Goal: Transaction & Acquisition: Purchase product/service

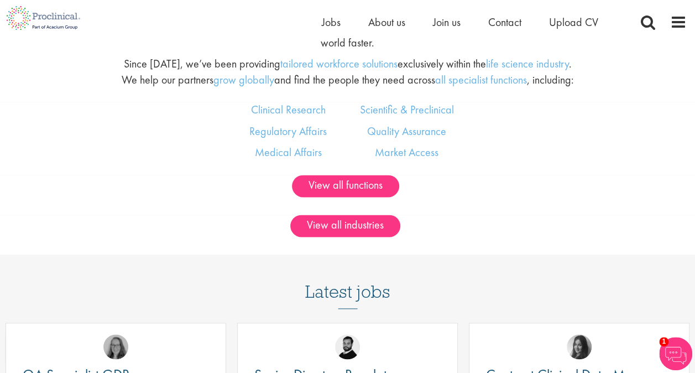
scroll to position [663, 0]
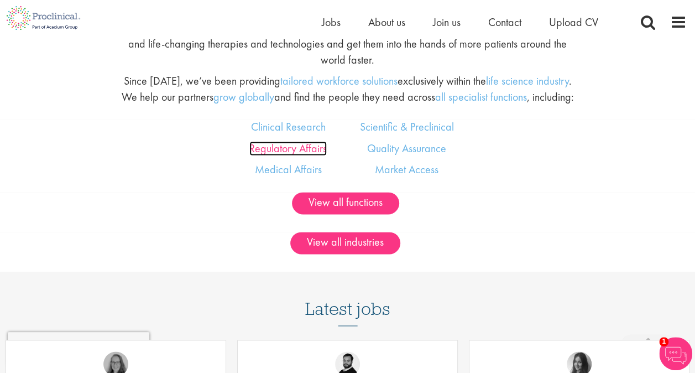
click at [311, 155] on link "Regulatory Affairs" at bounding box center [287, 148] width 77 height 14
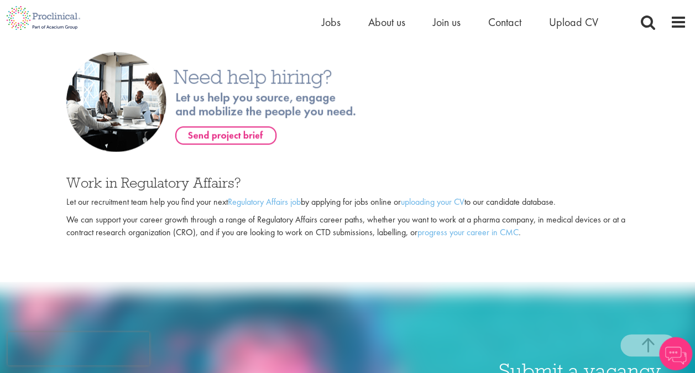
scroll to position [608, 0]
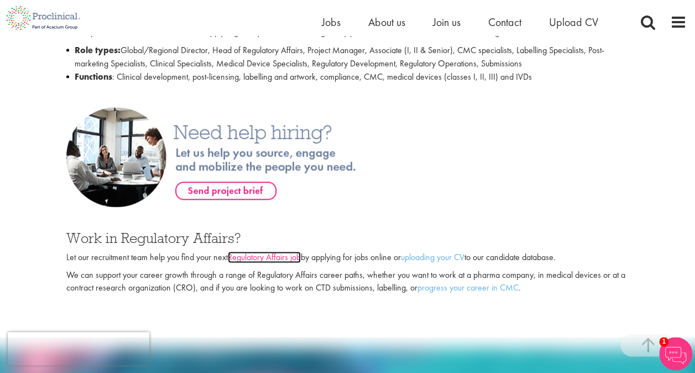
click at [249, 251] on link "Regulatory Affairs job" at bounding box center [264, 257] width 73 height 12
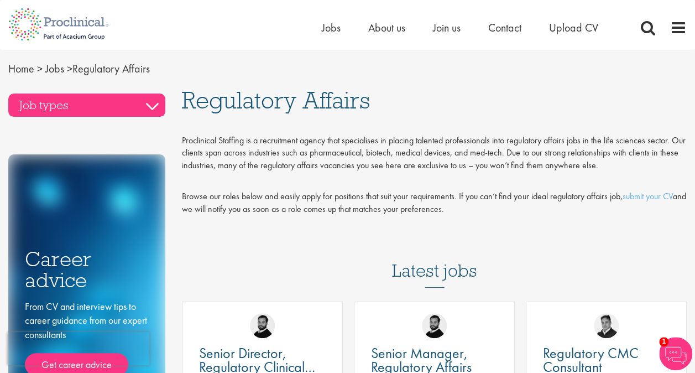
click at [152, 108] on h3 "Job types" at bounding box center [86, 104] width 157 height 23
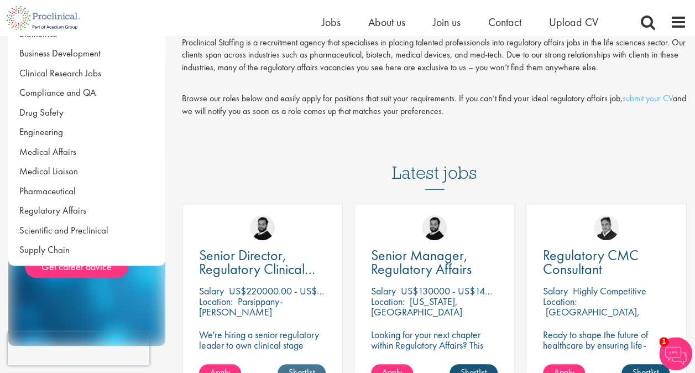
scroll to position [221, 0]
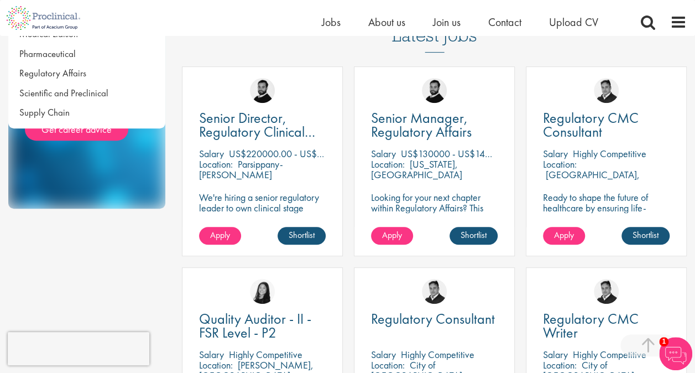
click at [150, 294] on div "Job types Biometrics Business Development Clinical Research Jobs Compliance and…" at bounding box center [347, 272] width 695 height 838
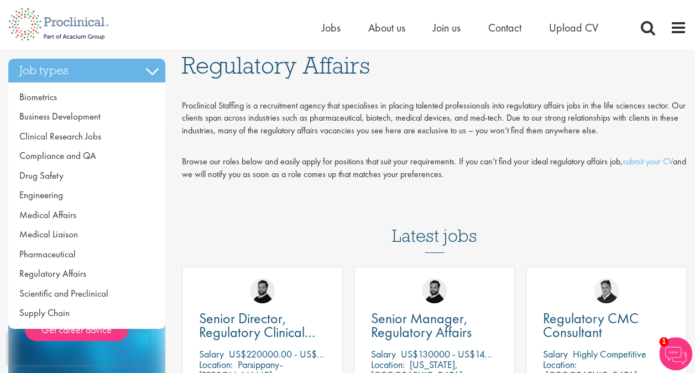
scroll to position [0, 0]
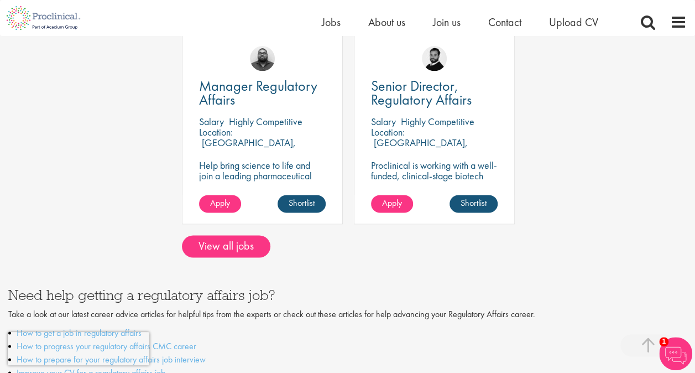
scroll to position [663, 0]
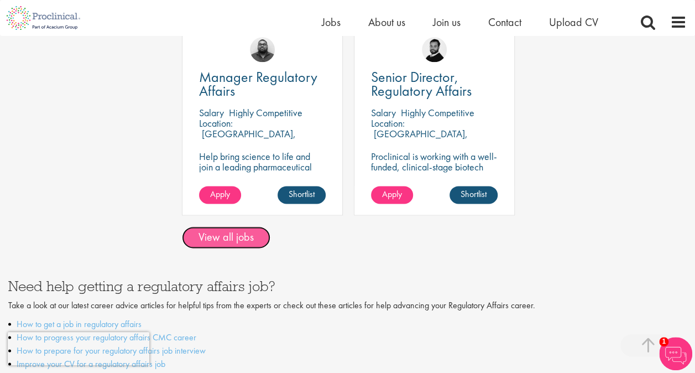
click at [249, 245] on link "View all jobs" at bounding box center [226, 237] width 88 height 22
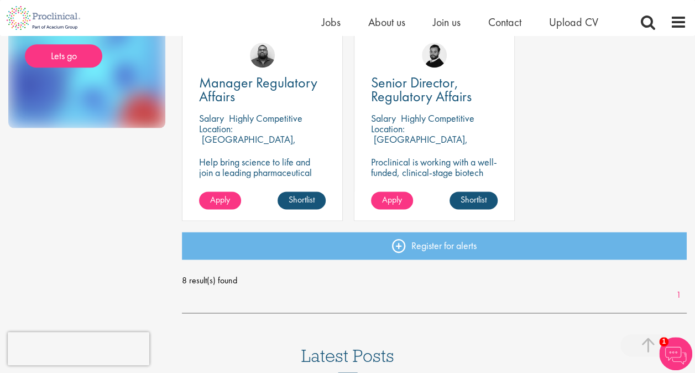
scroll to position [608, 0]
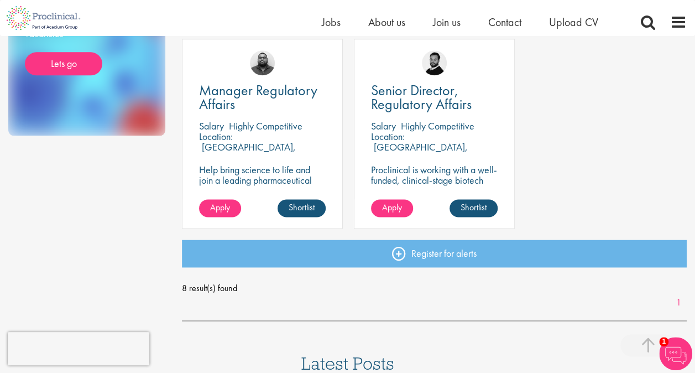
click at [281, 140] on p "[GEOGRAPHIC_DATA], [GEOGRAPHIC_DATA]" at bounding box center [247, 151] width 97 height 23
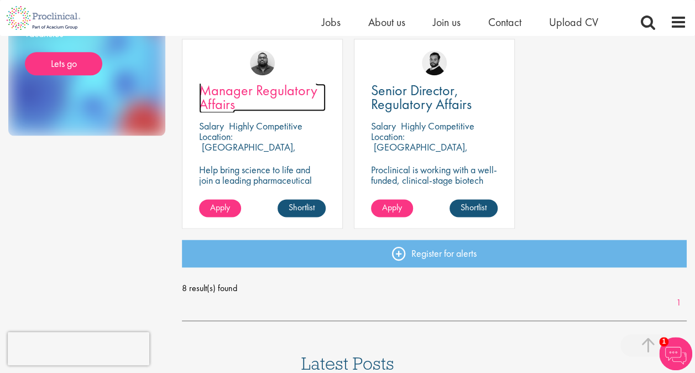
click at [272, 87] on span "Manager Regulatory Affairs" at bounding box center [258, 97] width 118 height 33
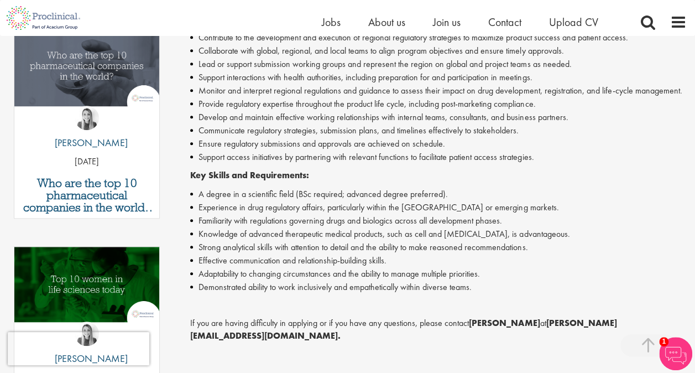
scroll to position [387, 0]
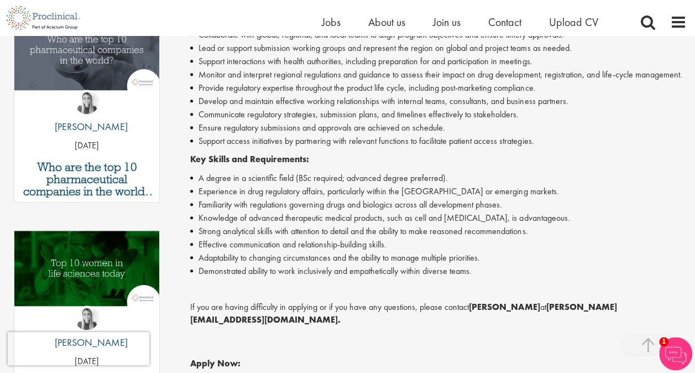
click at [454, 203] on li "Familiarity with regulations governing drugs and biologics across all developme…" at bounding box center [438, 204] width 496 height 13
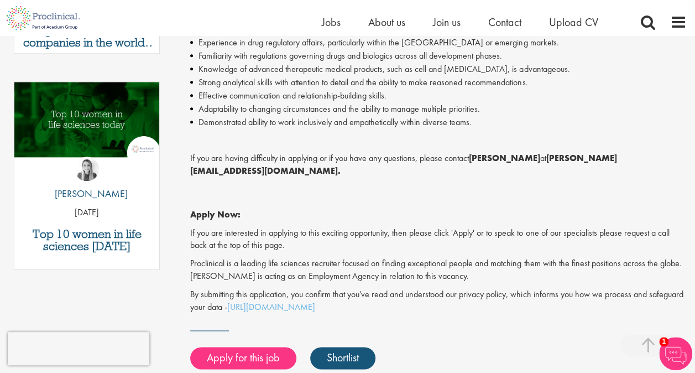
scroll to position [553, 0]
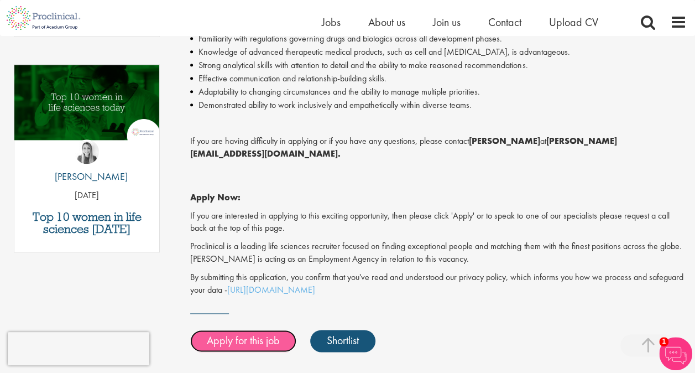
click at [256, 329] on link "Apply for this job" at bounding box center [243, 340] width 106 height 22
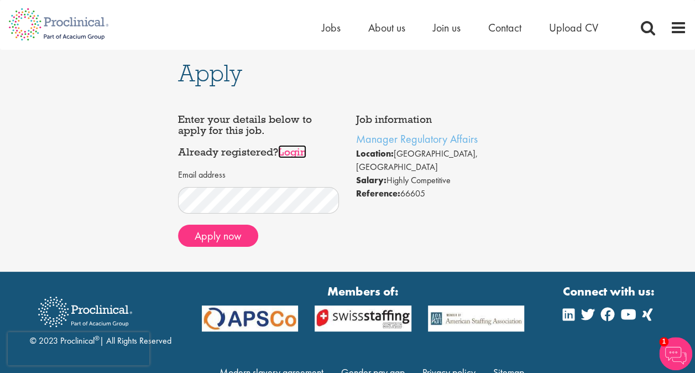
click at [290, 154] on link "Login" at bounding box center [292, 151] width 28 height 13
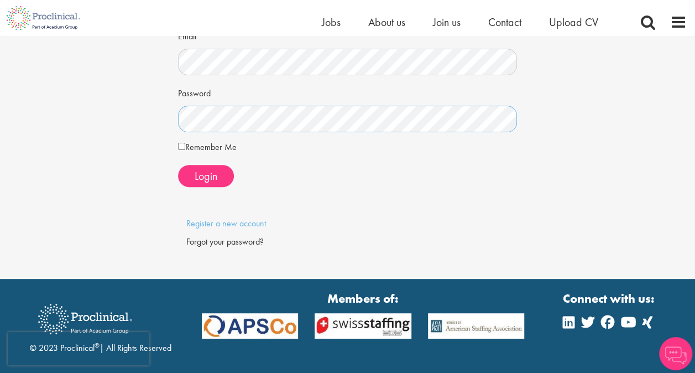
scroll to position [111, 0]
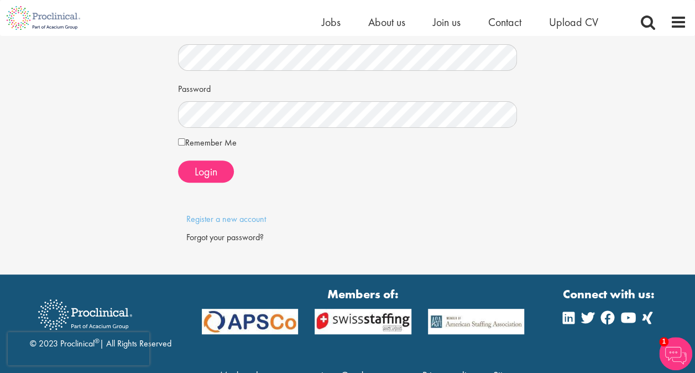
click at [219, 237] on div "Forgot your password?" at bounding box center [347, 237] width 323 height 13
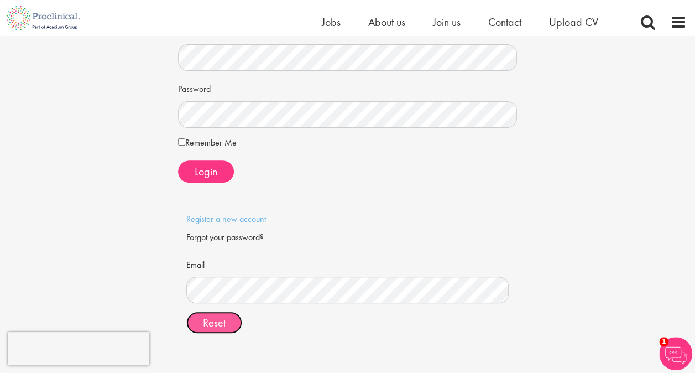
click at [219, 323] on span "Reset" at bounding box center [214, 322] width 23 height 14
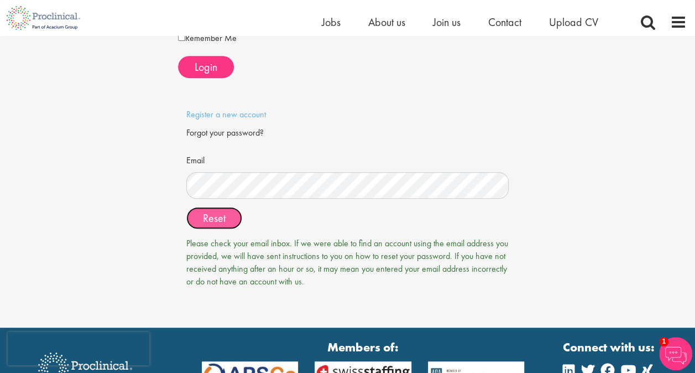
scroll to position [0, 0]
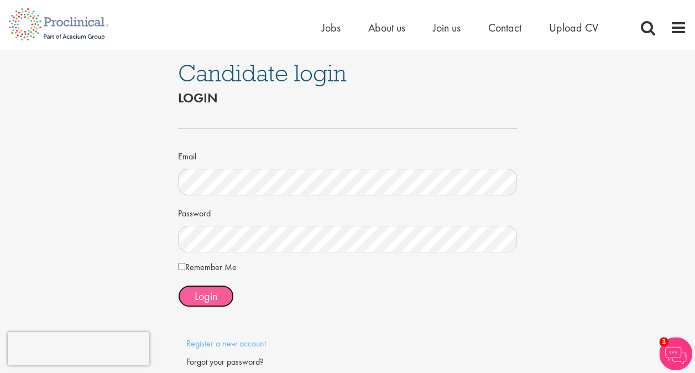
click at [209, 290] on span "Login" at bounding box center [206, 296] width 23 height 14
click at [207, 296] on span "Login" at bounding box center [206, 296] width 23 height 14
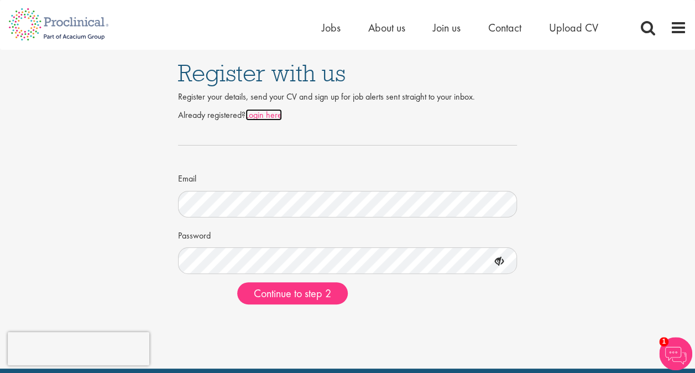
click at [260, 115] on link "Login here" at bounding box center [263, 115] width 36 height 12
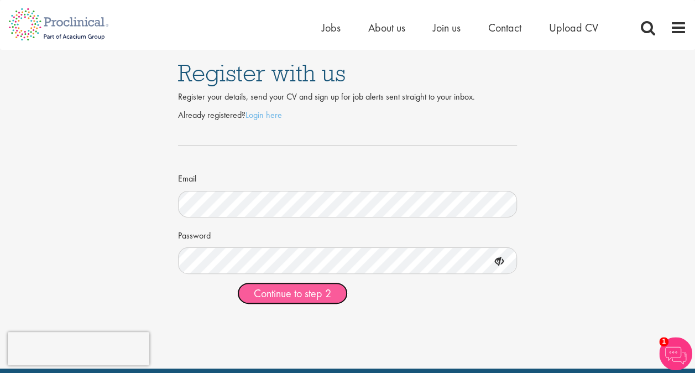
click at [286, 291] on span "Continue to step 2" at bounding box center [292, 293] width 77 height 14
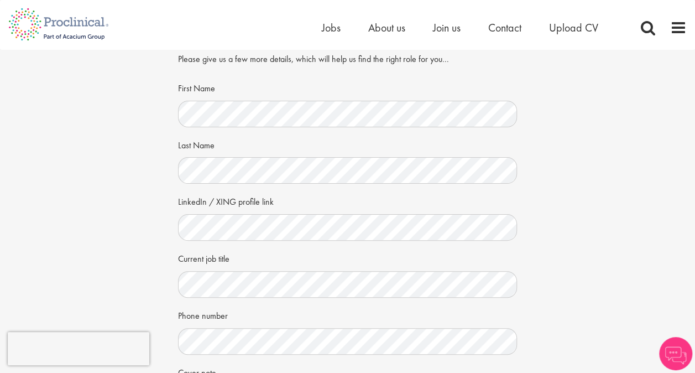
scroll to position [55, 0]
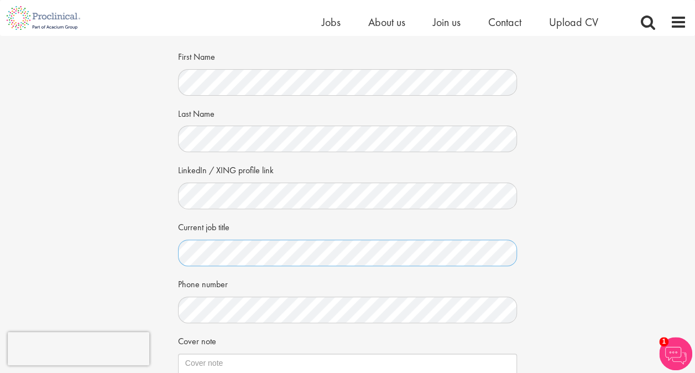
click at [111, 237] on div "Your personal details Please give us a few more details, which will help us fin…" at bounding box center [347, 234] width 711 height 506
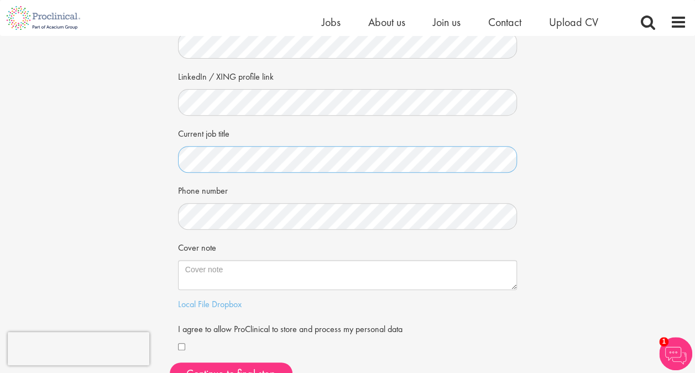
scroll to position [166, 0]
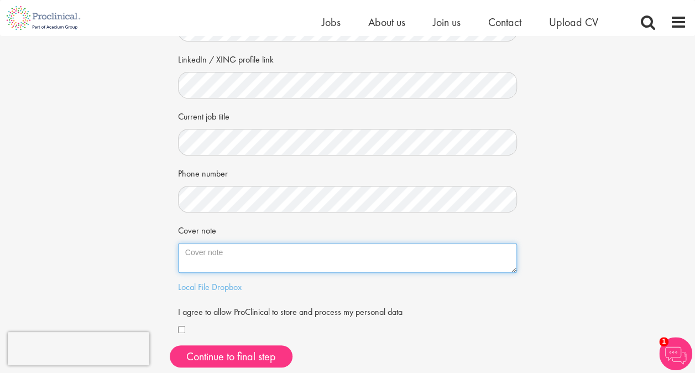
click at [226, 262] on textarea "Cover note" at bounding box center [347, 258] width 339 height 30
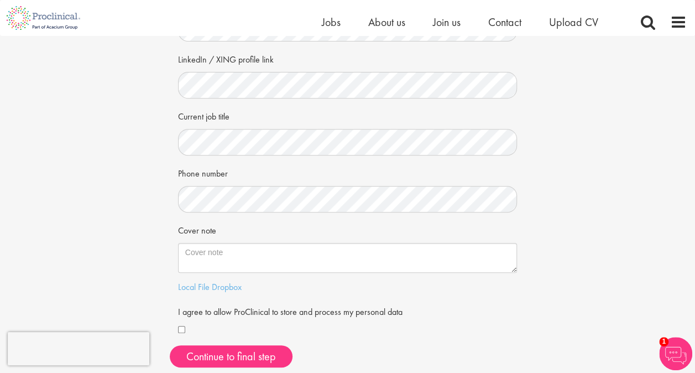
click at [107, 213] on div "Your personal details Please give us a few more details, which will help us fin…" at bounding box center [347, 123] width 711 height 506
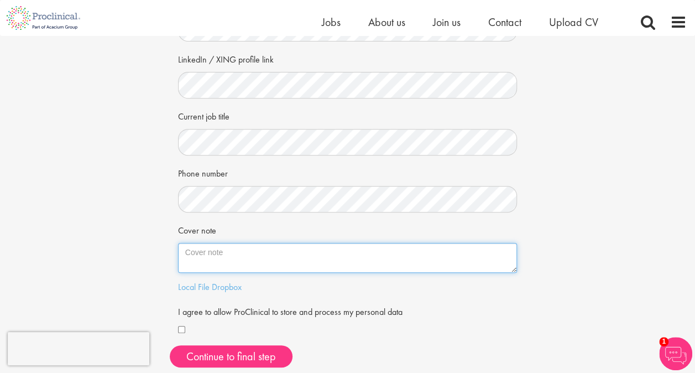
click at [278, 255] on textarea "Cover note" at bounding box center [347, 258] width 339 height 30
paste textarea "Regulatory Affairs Professional with three years of global pharma industry expe…"
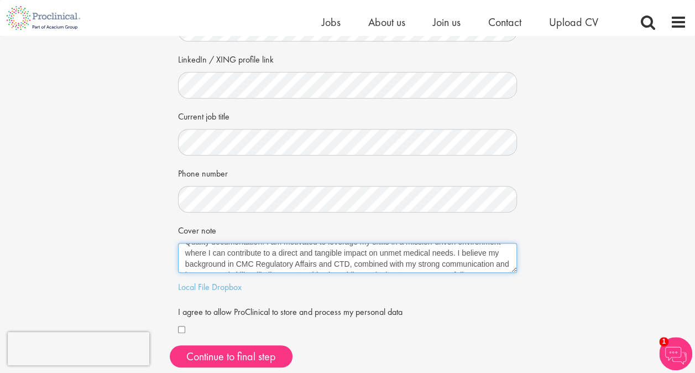
scroll to position [44, 0]
drag, startPoint x: 424, startPoint y: 252, endPoint x: 497, endPoint y: 252, distance: 73.0
click at [497, 252] on textarea "Regulatory Affairs Professional with three years of global pharma industry expe…" at bounding box center [347, 258] width 339 height 30
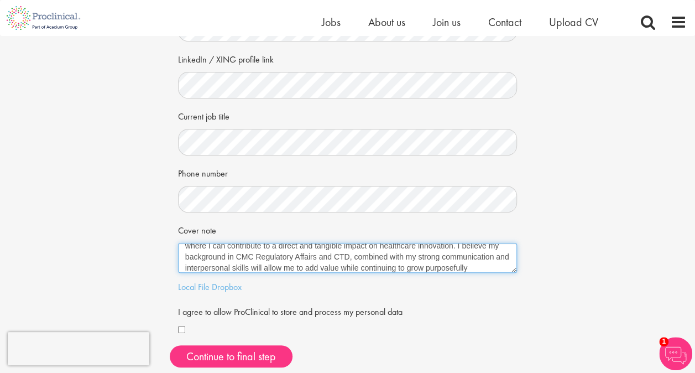
drag, startPoint x: 337, startPoint y: 263, endPoint x: 412, endPoint y: 264, distance: 75.2
click at [412, 264] on textarea "Regulatory Affairs Professional with three years of global pharma industry expe…" at bounding box center [347, 258] width 339 height 30
click at [409, 268] on textarea "Regulatory Affairs Professional with three years of global pharma industry expe…" at bounding box center [347, 258] width 339 height 30
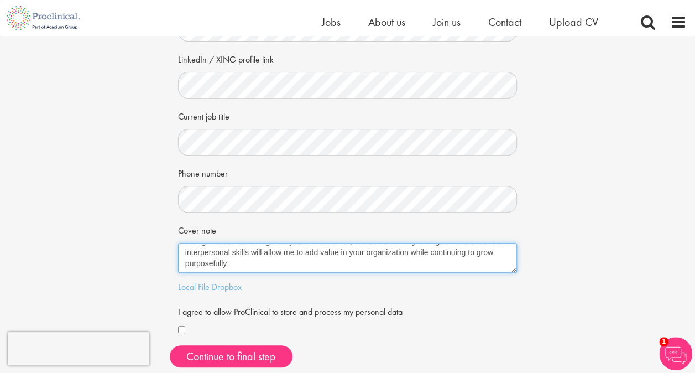
click at [313, 264] on textarea "Regulatory Affairs Professional with three years of global pharma industry expe…" at bounding box center [347, 258] width 339 height 30
drag, startPoint x: 325, startPoint y: 265, endPoint x: 479, endPoint y: 251, distance: 154.9
click at [479, 251] on textarea "Regulatory Affairs Professional with three years of global pharma industry expe…" at bounding box center [347, 258] width 339 height 30
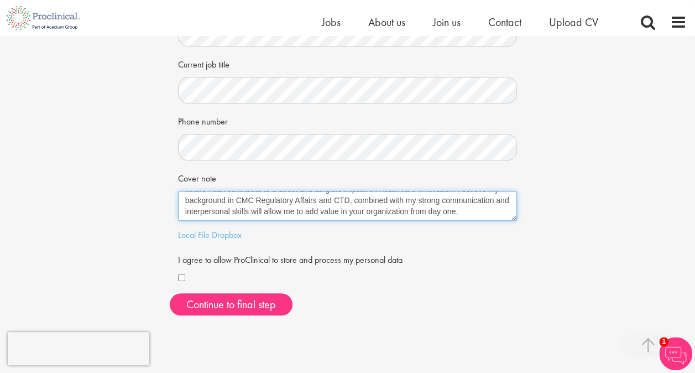
scroll to position [221, 0]
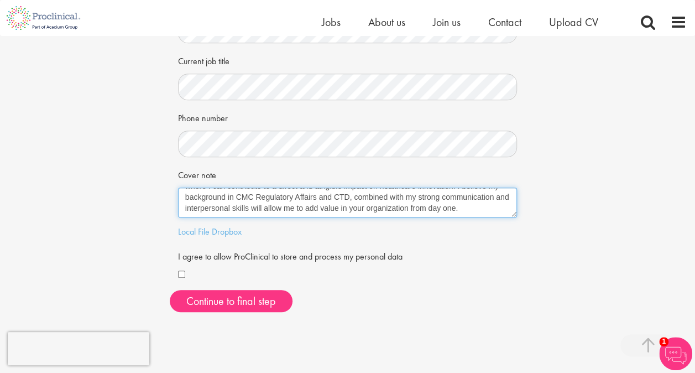
type textarea "Regulatory Affairs Professional with three years of global pharma industry expe…"
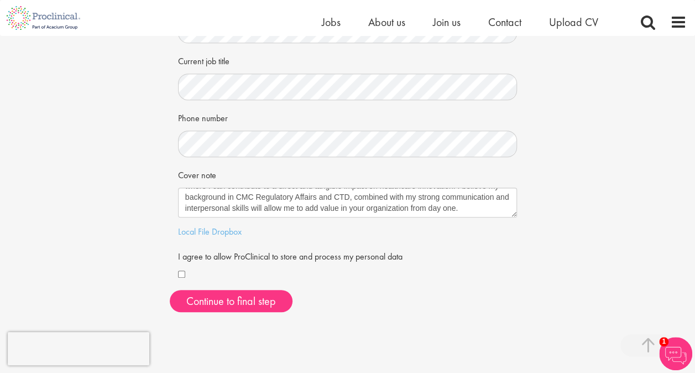
click at [124, 240] on div "Your personal details Please give us a few more details, which will help us fin…" at bounding box center [347, 68] width 711 height 506
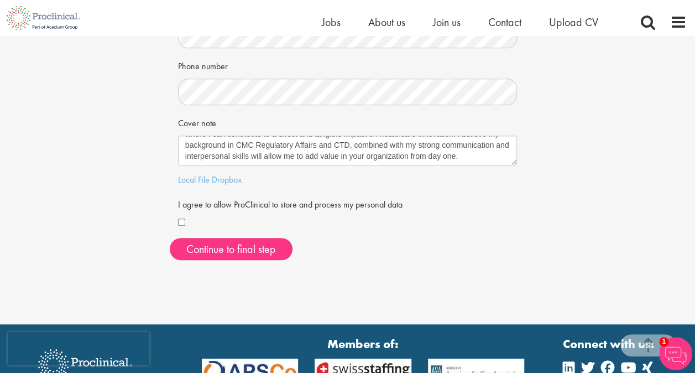
scroll to position [271, 0]
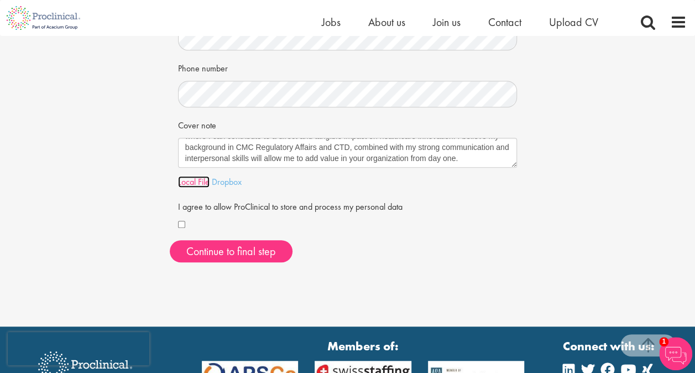
click at [197, 181] on link "Local File" at bounding box center [194, 182] width 32 height 12
click at [443, 241] on div "Continue to final step" at bounding box center [348, 251] width 356 height 22
click at [195, 184] on link "Local File" at bounding box center [194, 182] width 32 height 12
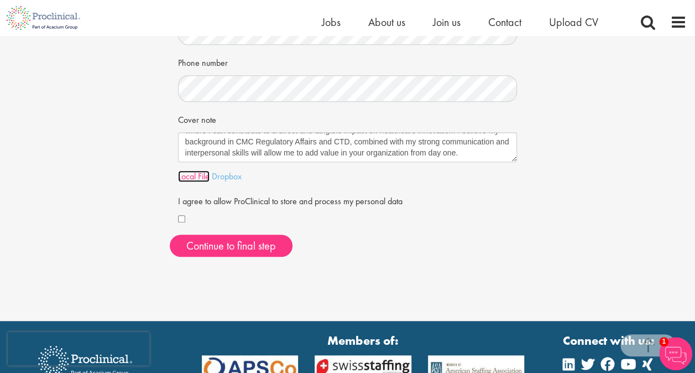
scroll to position [66, 0]
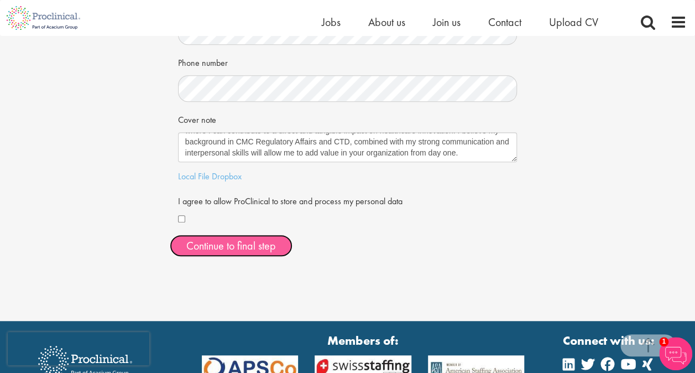
click at [232, 245] on button "Continue to final step" at bounding box center [231, 245] width 123 height 22
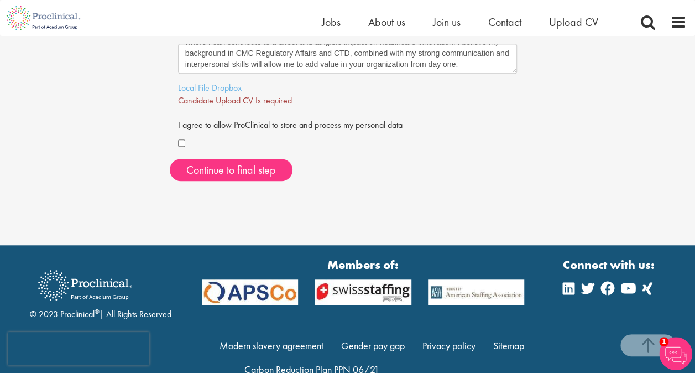
scroll to position [332, 0]
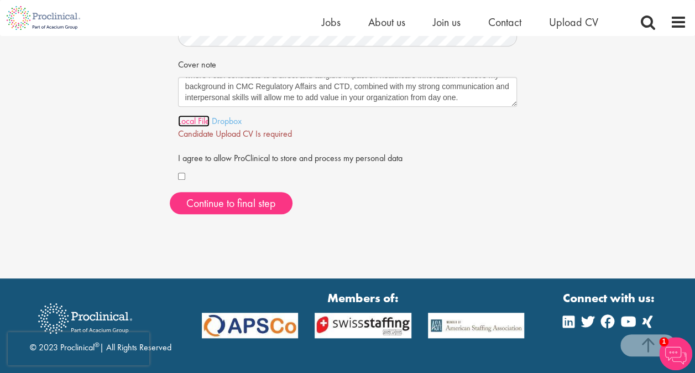
click at [191, 121] on link "Local File" at bounding box center [194, 121] width 32 height 12
click at [332, 161] on label "I agree to allow ProClinical to store and process my personal data" at bounding box center [290, 156] width 224 height 17
click at [302, 135] on link "Here" at bounding box center [298, 134] width 18 height 12
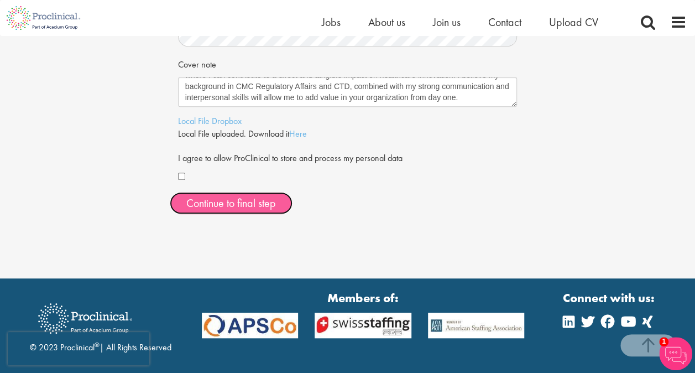
click at [216, 197] on span "Continue to final step" at bounding box center [231, 203] width 90 height 14
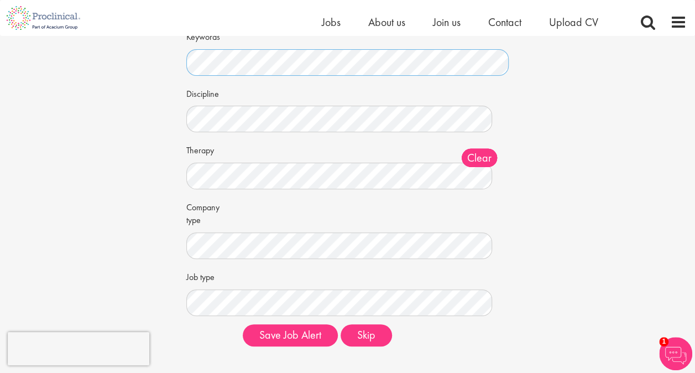
scroll to position [166, 0]
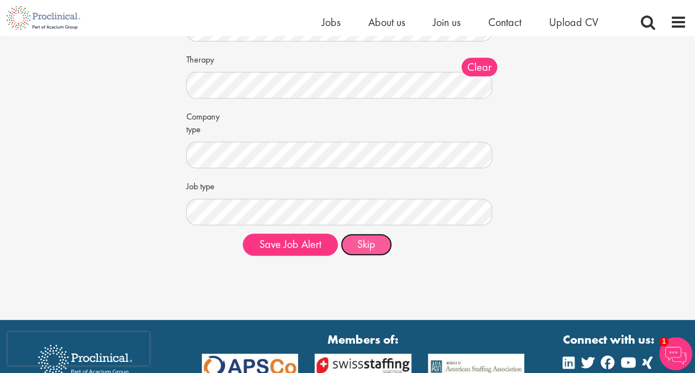
click at [374, 245] on button "Skip" at bounding box center [366, 244] width 51 height 22
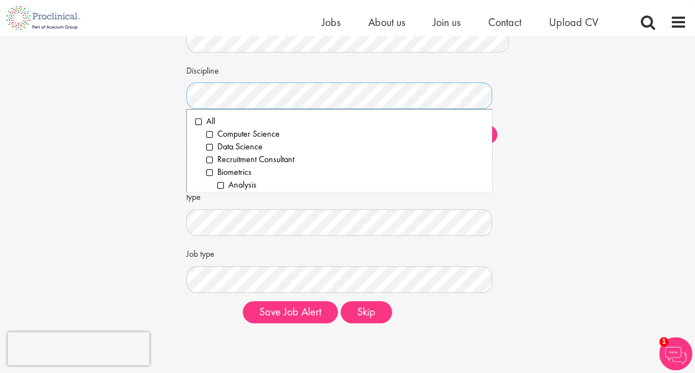
scroll to position [0, 0]
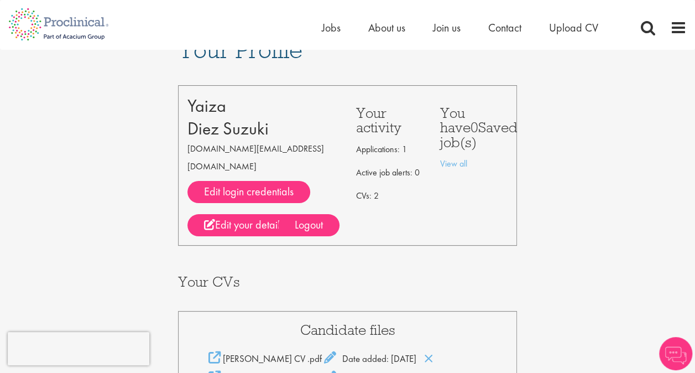
scroll to position [111, 0]
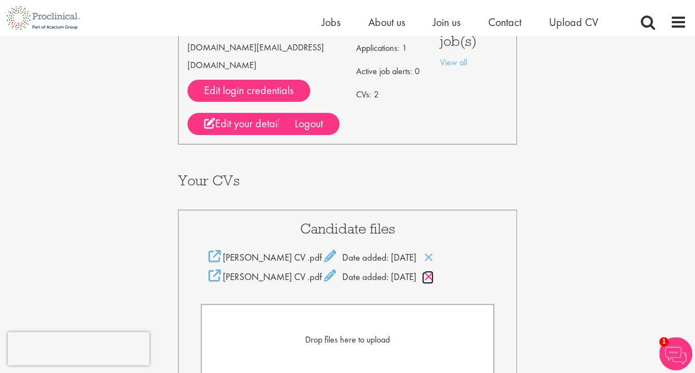
click at [433, 270] on icon at bounding box center [428, 276] width 9 height 12
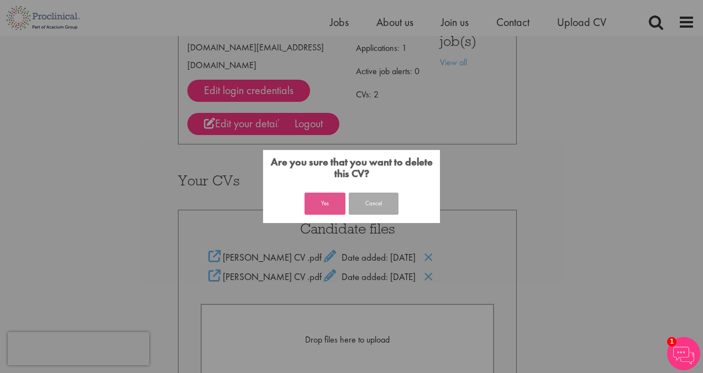
click at [322, 200] on button "Yes" at bounding box center [325, 203] width 41 height 22
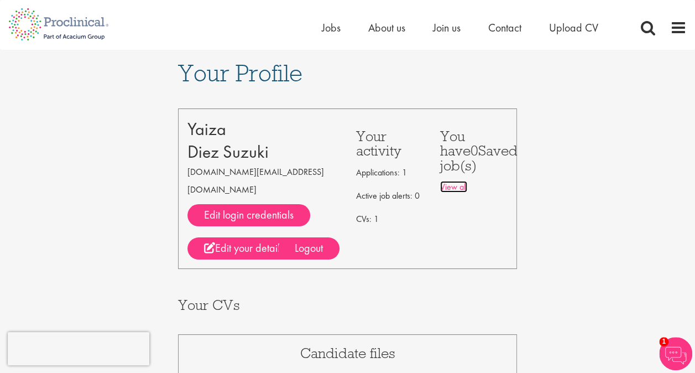
click at [449, 189] on link "View all" at bounding box center [453, 187] width 27 height 12
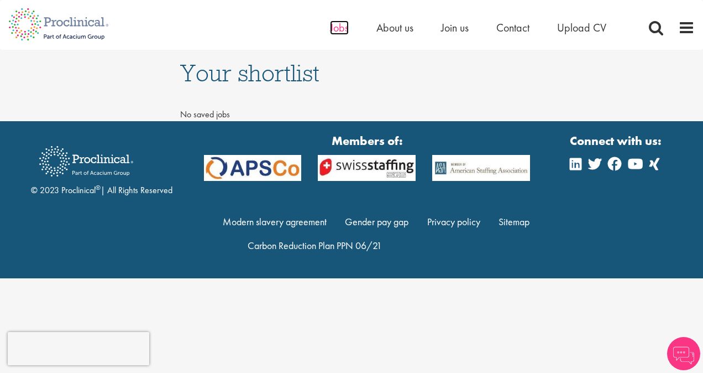
click at [338, 29] on span "Jobs" at bounding box center [339, 27] width 19 height 14
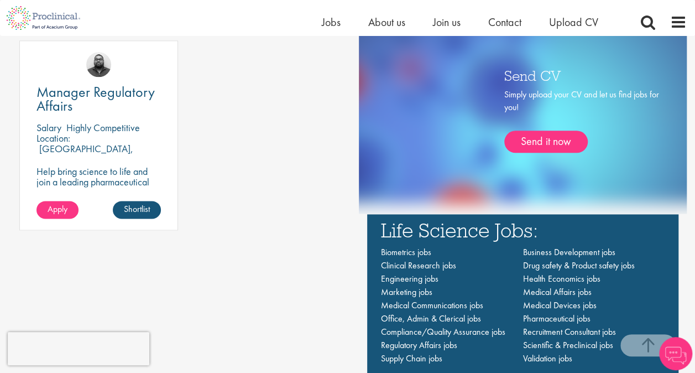
scroll to position [608, 0]
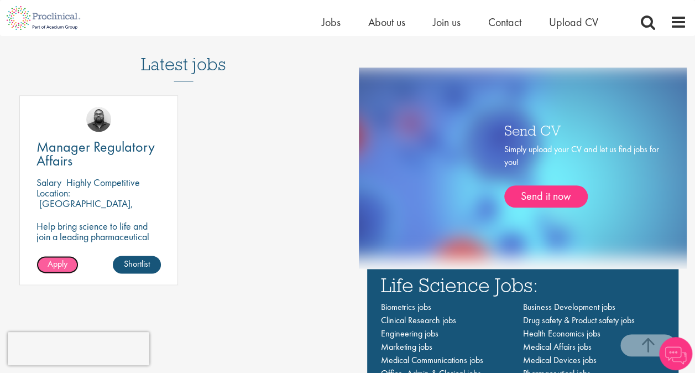
click at [56, 261] on span "Apply" at bounding box center [58, 264] width 20 height 12
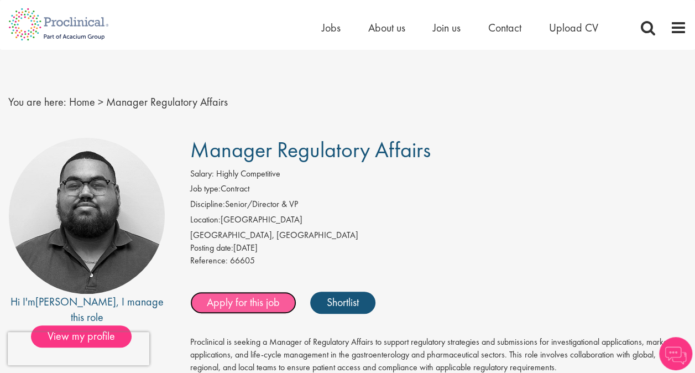
click at [231, 305] on link "Apply for this job" at bounding box center [243, 302] width 106 height 22
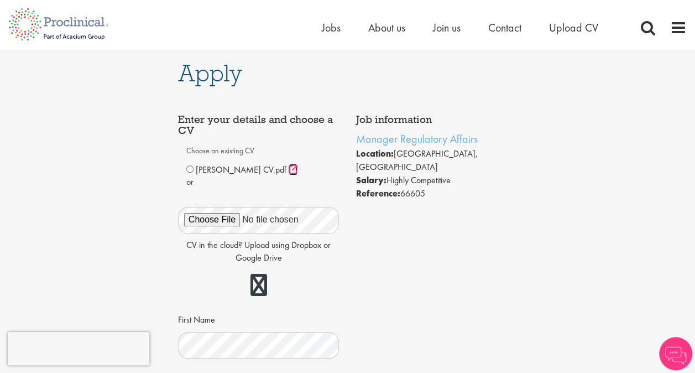
click at [289, 169] on icon at bounding box center [293, 169] width 9 height 9
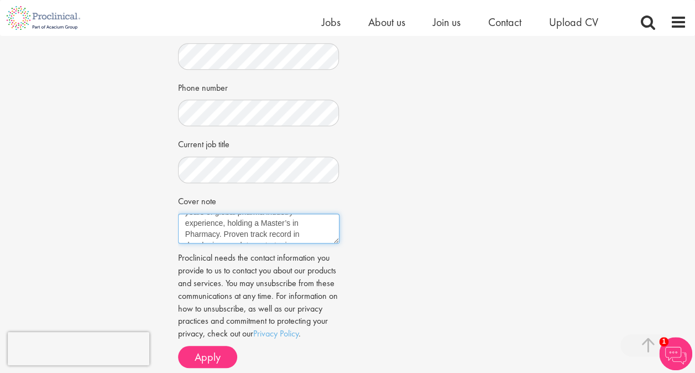
scroll to position [44, 0]
click at [319, 231] on textarea "Regulatory Affairs Professional with three years of global pharma industry expe…" at bounding box center [258, 228] width 161 height 30
drag, startPoint x: 297, startPoint y: 233, endPoint x: 305, endPoint y: 233, distance: 7.7
click at [298, 233] on textarea "Regulatory Affairs Professional with three years of global pharma industry expe…" at bounding box center [258, 228] width 161 height 30
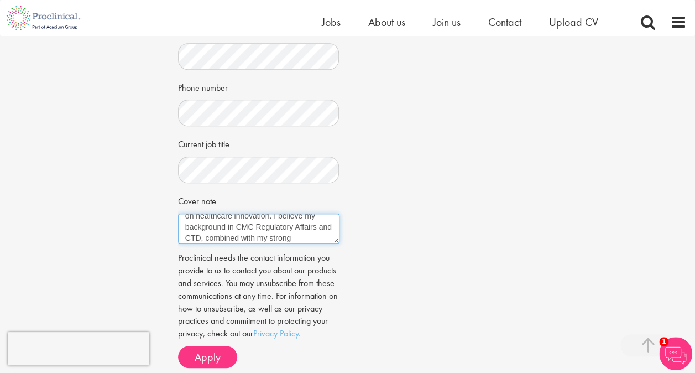
scroll to position [139, 0]
click at [296, 217] on textarea "Regulatory Affairs Professional with three years of global pharma industry expe…" at bounding box center [258, 228] width 161 height 30
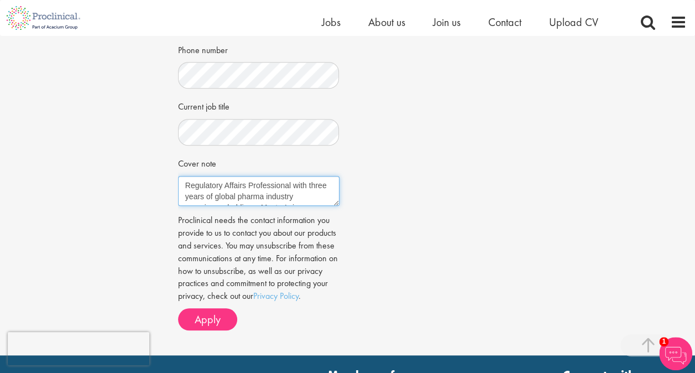
scroll to position [387, 0]
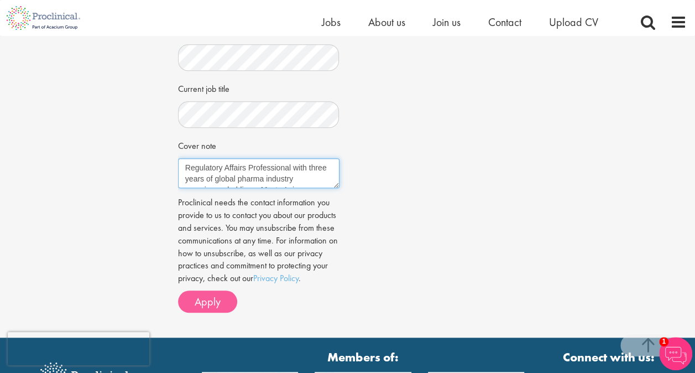
type textarea "Regulatory Affairs Professional with three years of global pharma industry expe…"
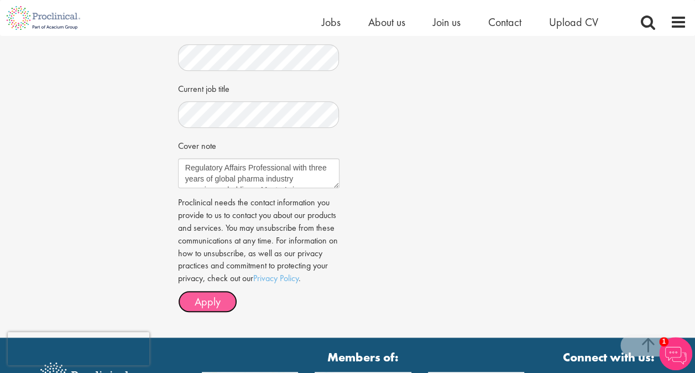
click at [205, 307] on span "Apply" at bounding box center [208, 301] width 26 height 14
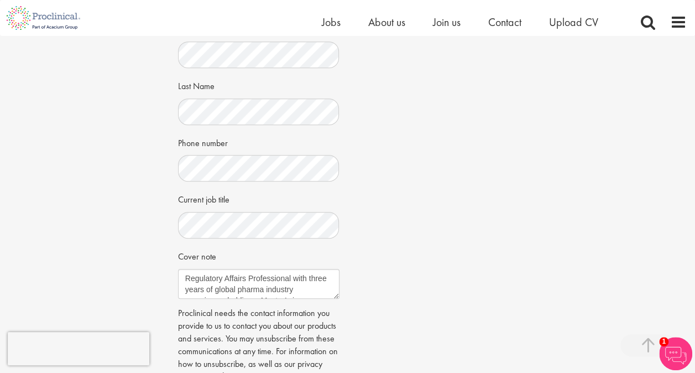
scroll to position [276, 0]
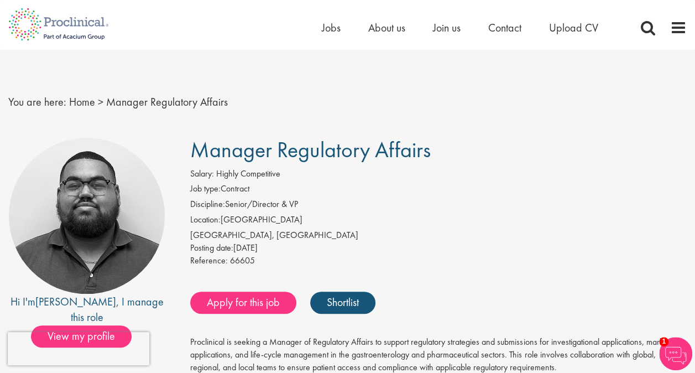
drag, startPoint x: 446, startPoint y: 151, endPoint x: 195, endPoint y: 146, distance: 251.0
click at [195, 146] on h1 "Manager Regulatory Affairs" at bounding box center [438, 150] width 496 height 24
copy span "Manager Regulatory Affairs"
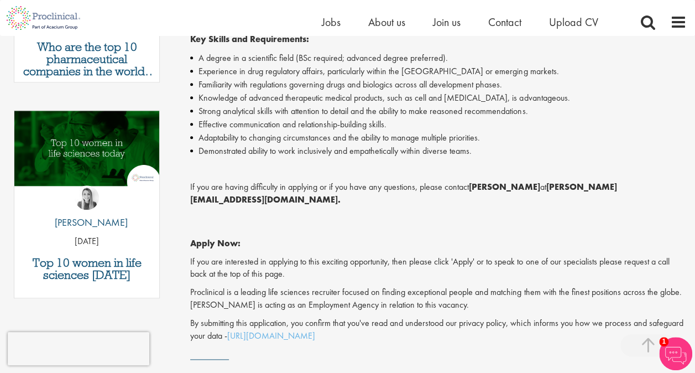
scroll to position [384, 0]
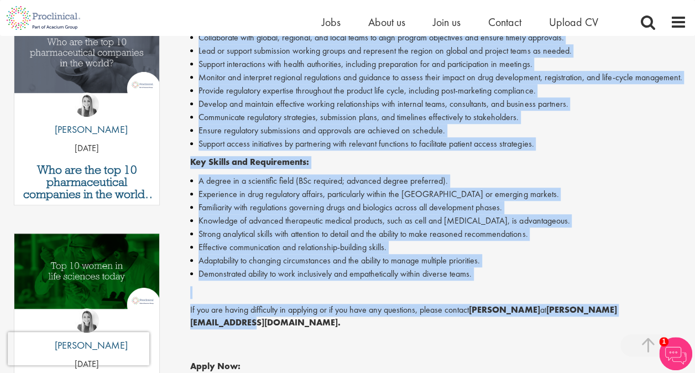
drag, startPoint x: 190, startPoint y: 163, endPoint x: 660, endPoint y: 312, distance: 493.6
click at [660, 312] on div "Manager Regulatory Affairs Salary: Highly Competitive Job type: Contract Discip…" at bounding box center [434, 178] width 521 height 877
copy div "Proclinical is seeking a Manager of Regulatory Affairs to support regulatory st…"
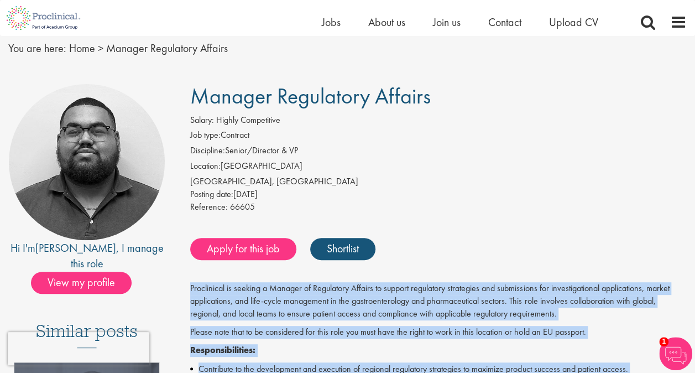
scroll to position [0, 0]
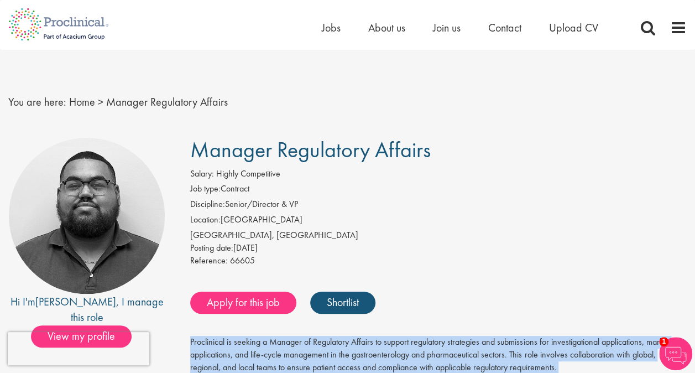
drag, startPoint x: 190, startPoint y: 146, endPoint x: 431, endPoint y: 149, distance: 241.0
copy span "Manager Regulatory Affairs"
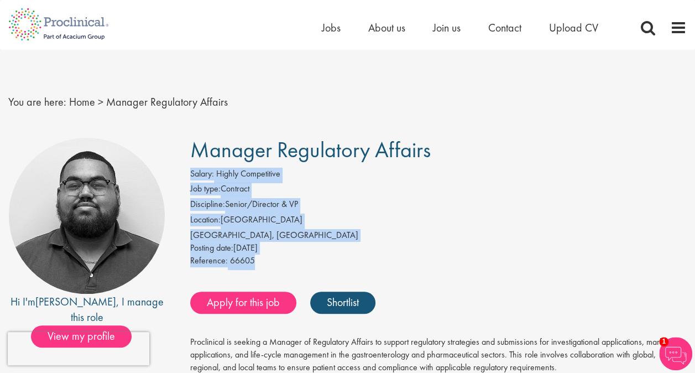
drag, startPoint x: 189, startPoint y: 175, endPoint x: 263, endPoint y: 261, distance: 113.3
click at [263, 261] on div "Salary: Highly Competitive Job type: Contract Discipline: Senior/Director & VP …" at bounding box center [438, 219] width 513 height 102
copy div "Salary: Highly Competitive Job type: Contract Discipline: Senior/Director & VP …"
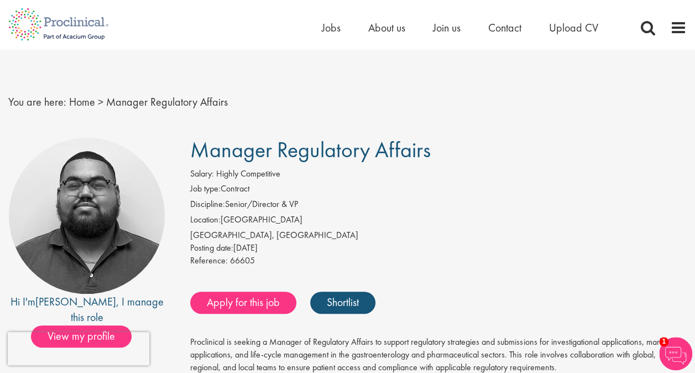
click at [517, 292] on div "Apply for this job Shortlist" at bounding box center [436, 302] width 499 height 33
click at [337, 302] on link "Shortlist" at bounding box center [342, 302] width 65 height 22
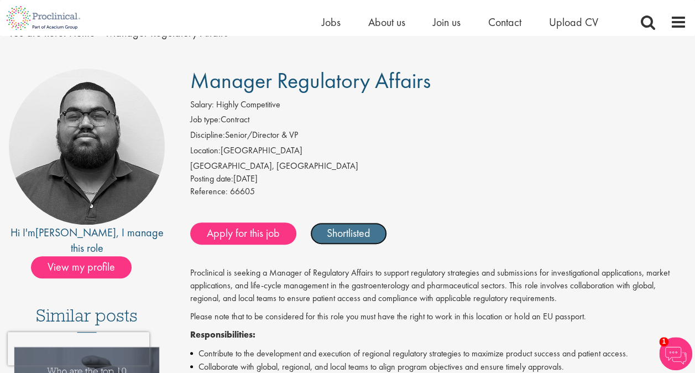
click at [325, 231] on link "Shortlisted" at bounding box center [348, 233] width 77 height 22
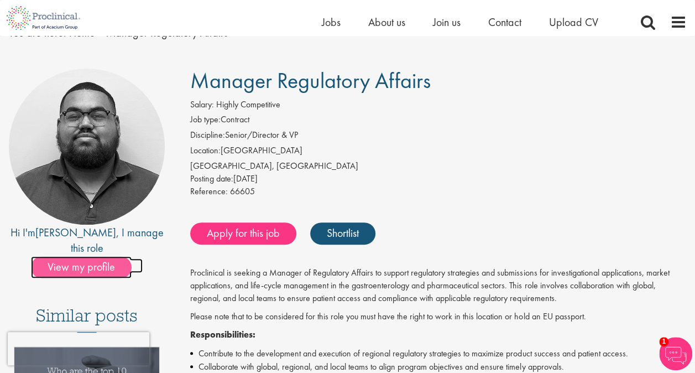
click at [60, 256] on span "View my profile" at bounding box center [81, 267] width 101 height 22
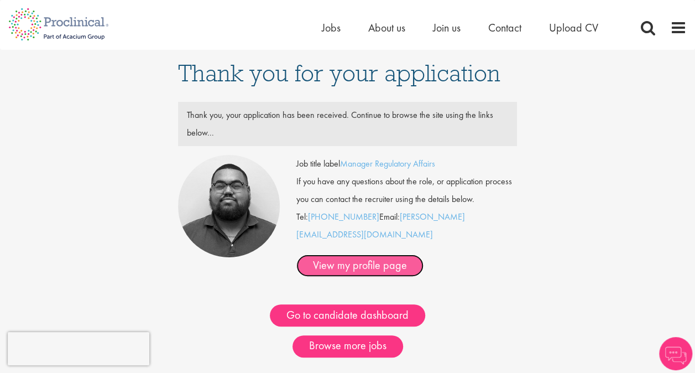
click at [367, 254] on link "View my profile page" at bounding box center [359, 265] width 127 height 22
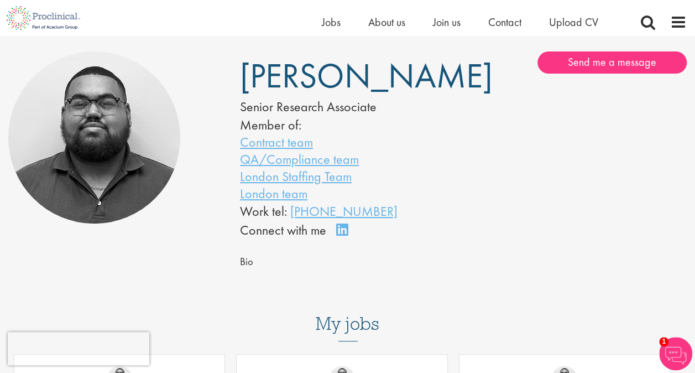
scroll to position [55, 0]
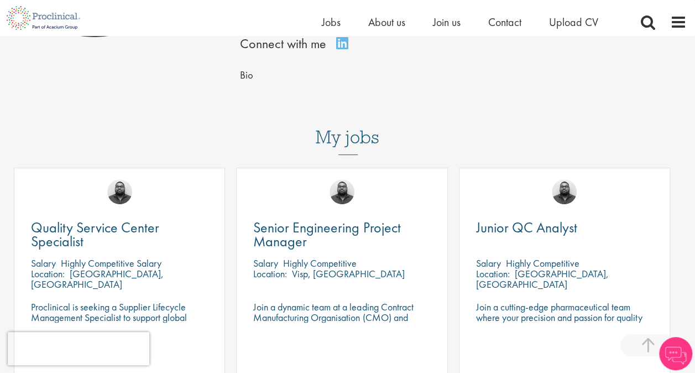
scroll to position [276, 0]
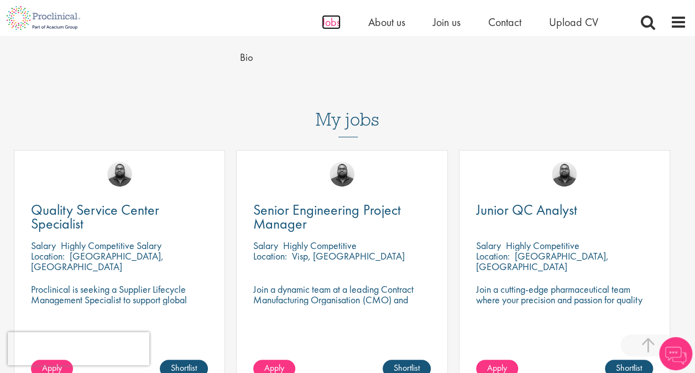
click at [326, 18] on span "Jobs" at bounding box center [331, 22] width 19 height 14
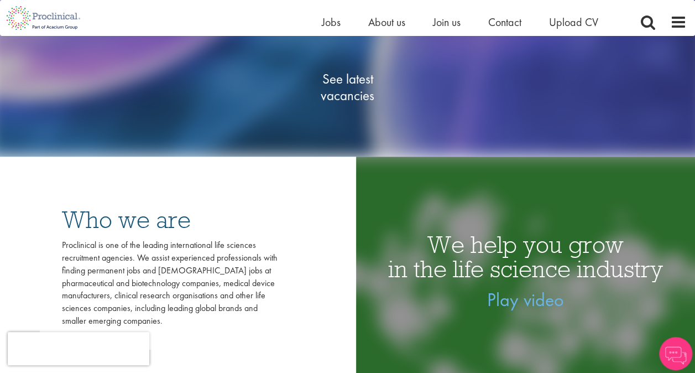
scroll to position [55, 0]
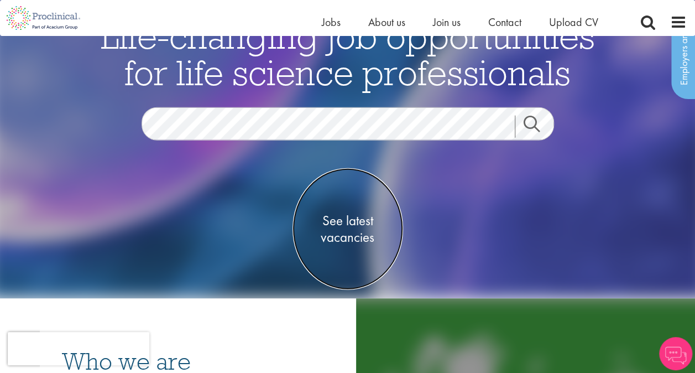
click at [348, 238] on span "See latest vacancies" at bounding box center [347, 228] width 111 height 33
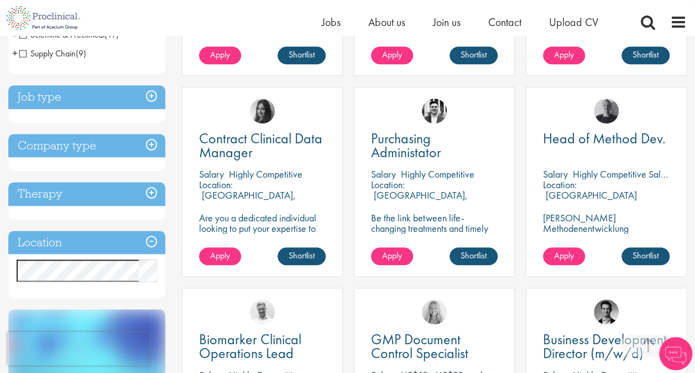
scroll to position [387, 0]
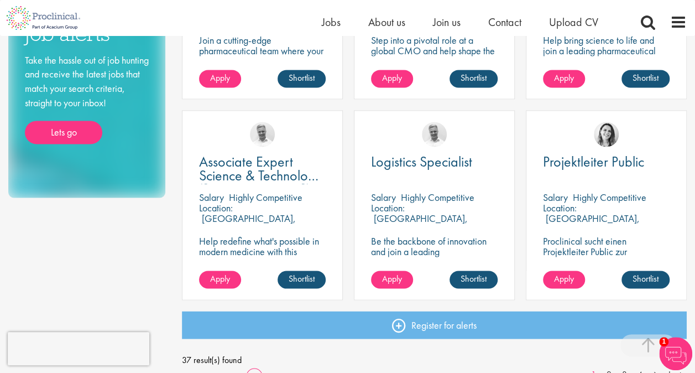
scroll to position [774, 0]
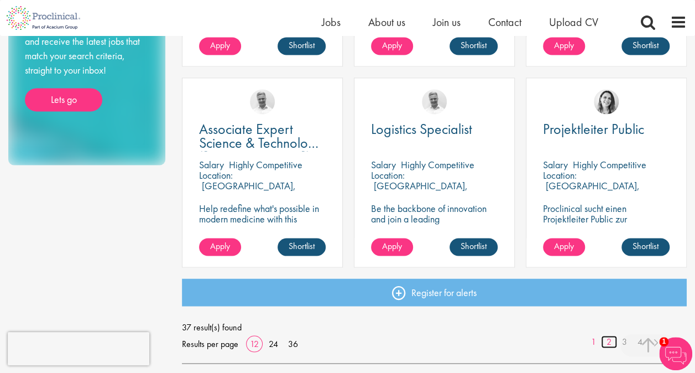
click at [609, 343] on link "2" at bounding box center [609, 341] width 16 height 13
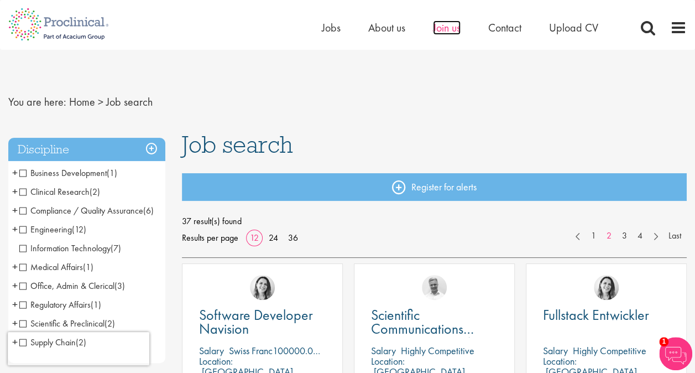
click at [443, 25] on span "Join us" at bounding box center [447, 27] width 28 height 14
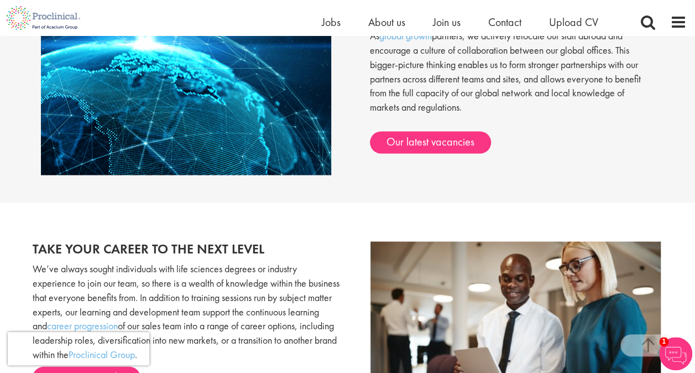
scroll to position [745, 0]
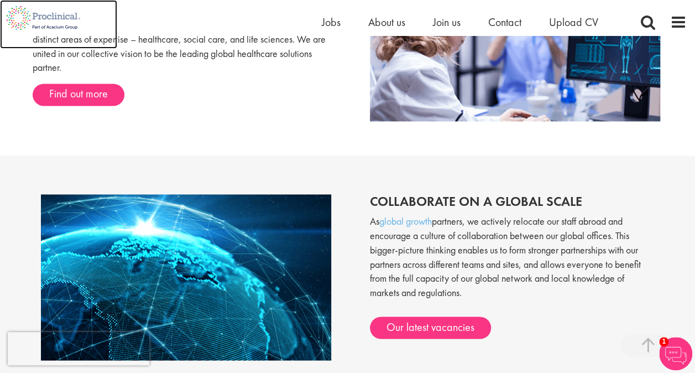
click at [41, 14] on img at bounding box center [43, 18] width 87 height 36
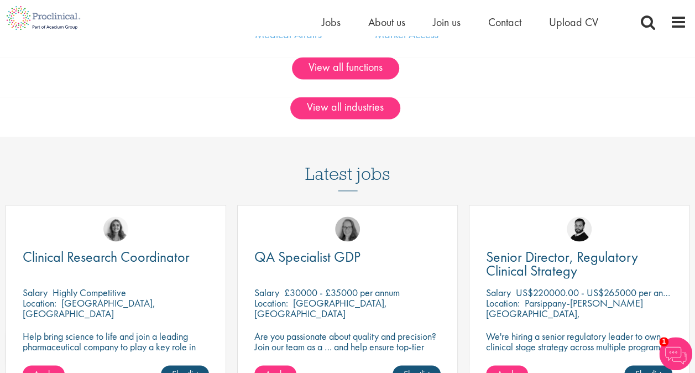
scroll to position [740, 0]
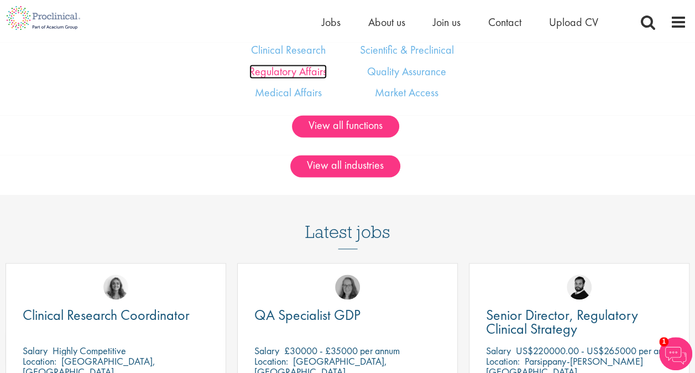
click at [302, 78] on link "Regulatory Affairs" at bounding box center [287, 71] width 77 height 14
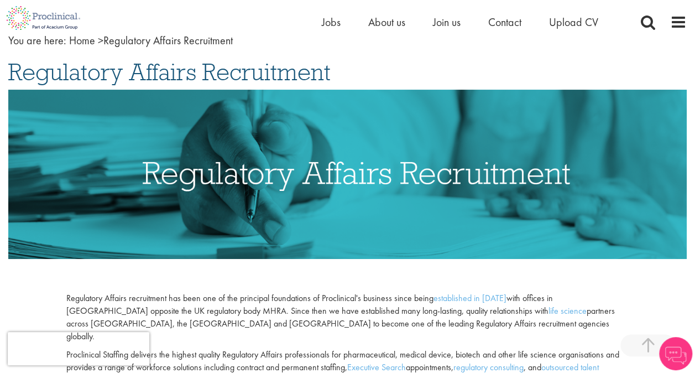
scroll to position [332, 0]
